Goal: Check status: Check status

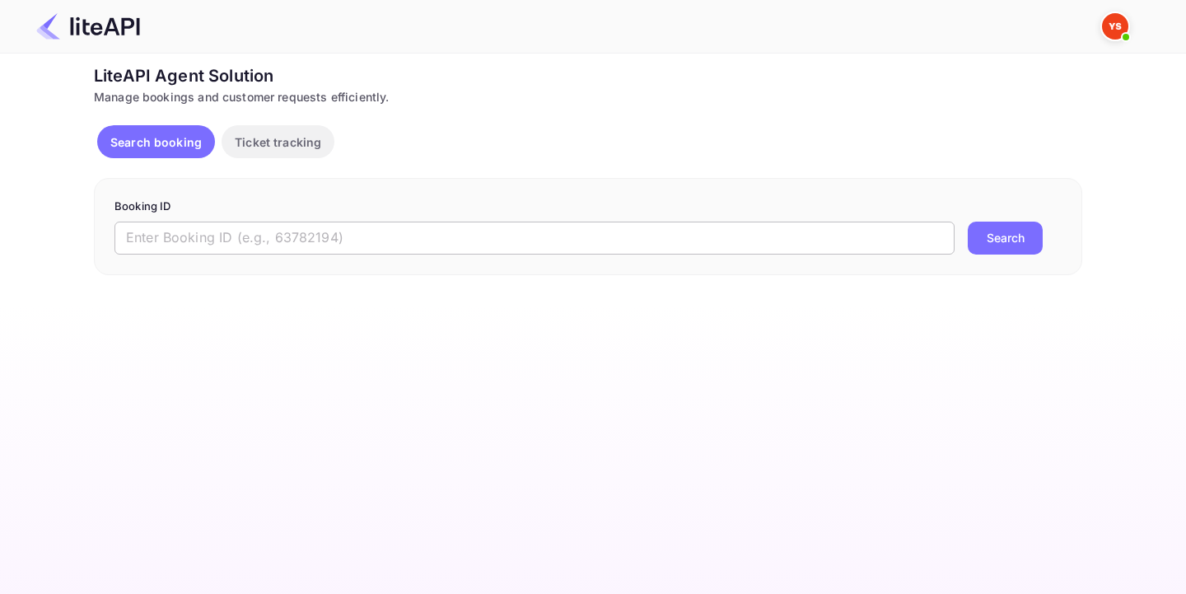
click at [365, 234] on input "text" at bounding box center [535, 238] width 840 height 33
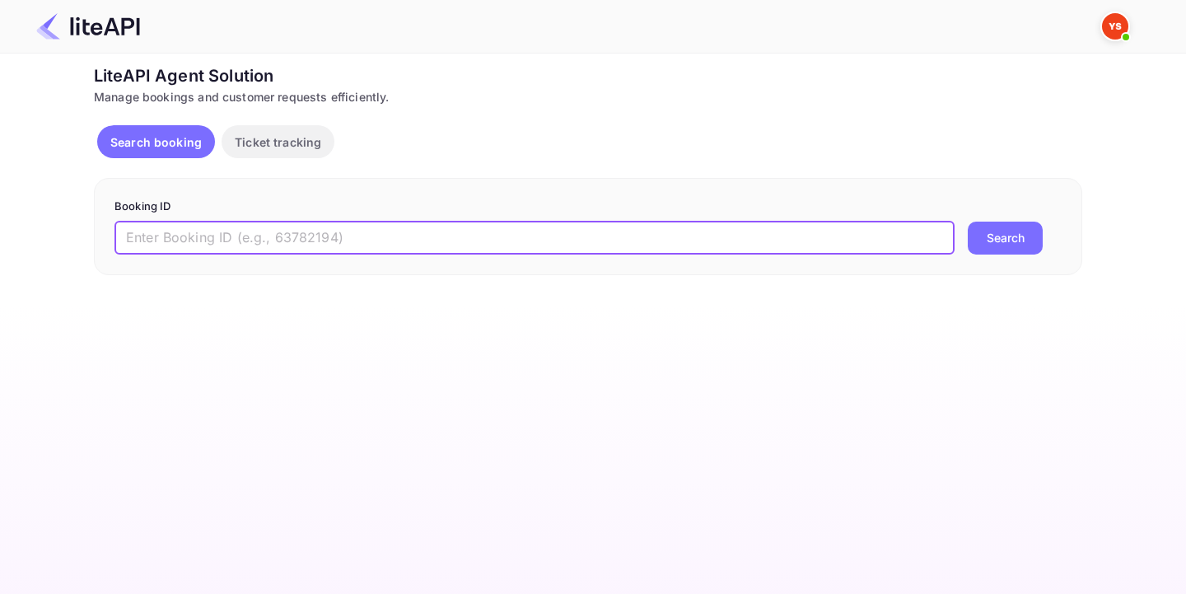
paste input "8564216"
type input "8564216"
click at [991, 226] on button "Search" at bounding box center [1005, 238] width 75 height 33
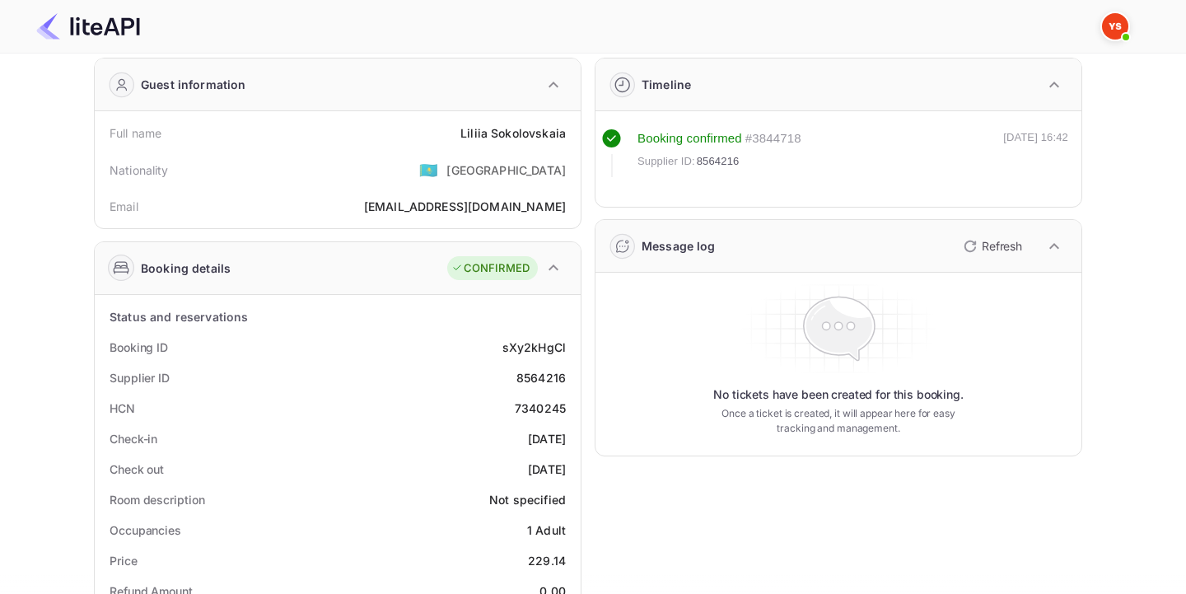
scroll to position [62, 0]
